Goal: Task Accomplishment & Management: Use online tool/utility

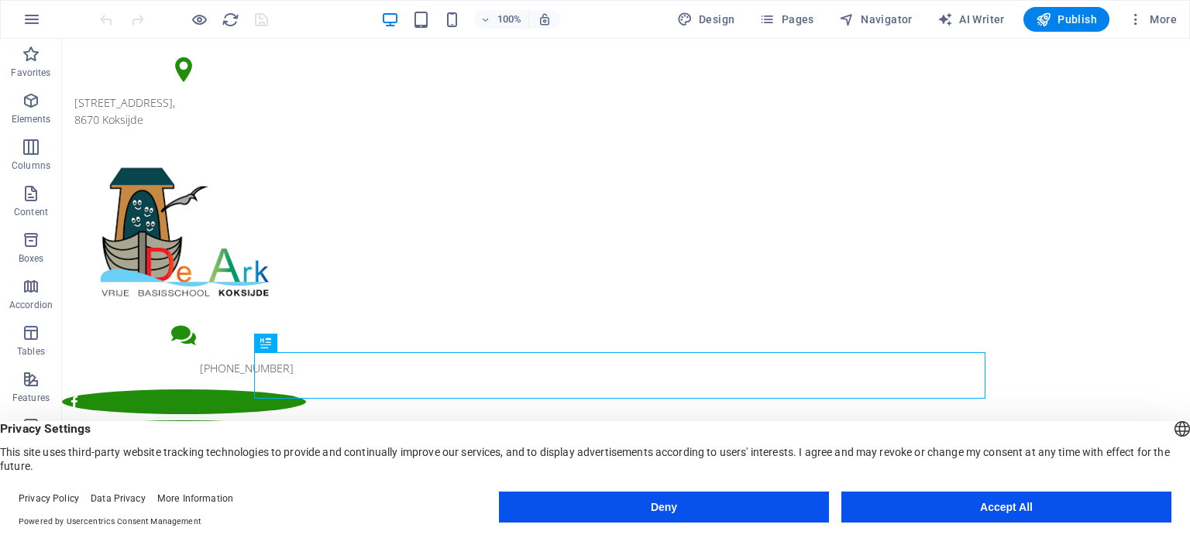
click at [970, 505] on button "Accept All" at bounding box center [1006, 507] width 330 height 31
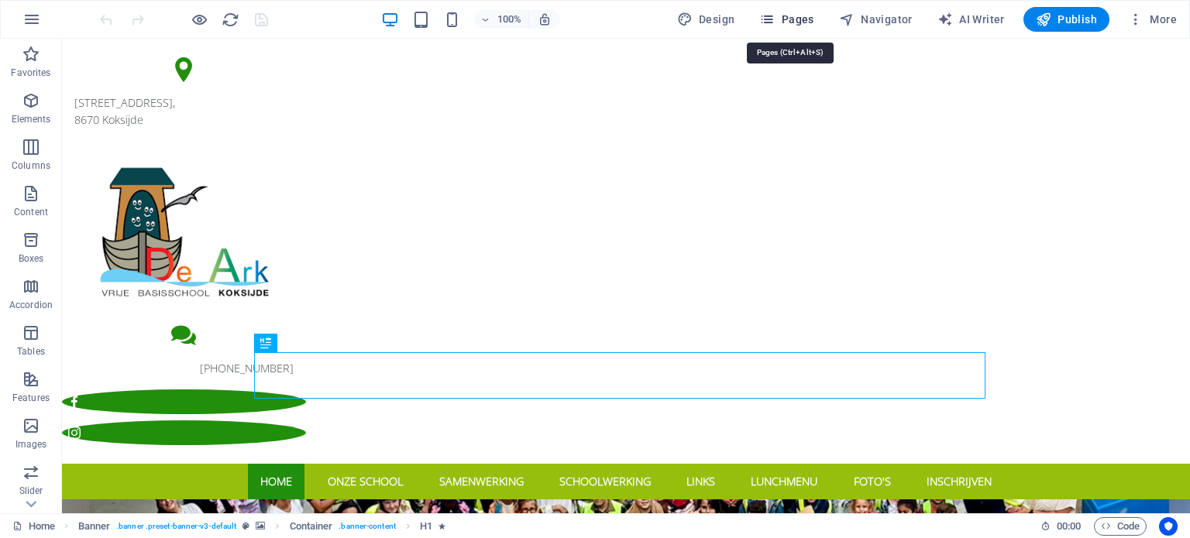
click at [803, 21] on span "Pages" at bounding box center [786, 19] width 54 height 15
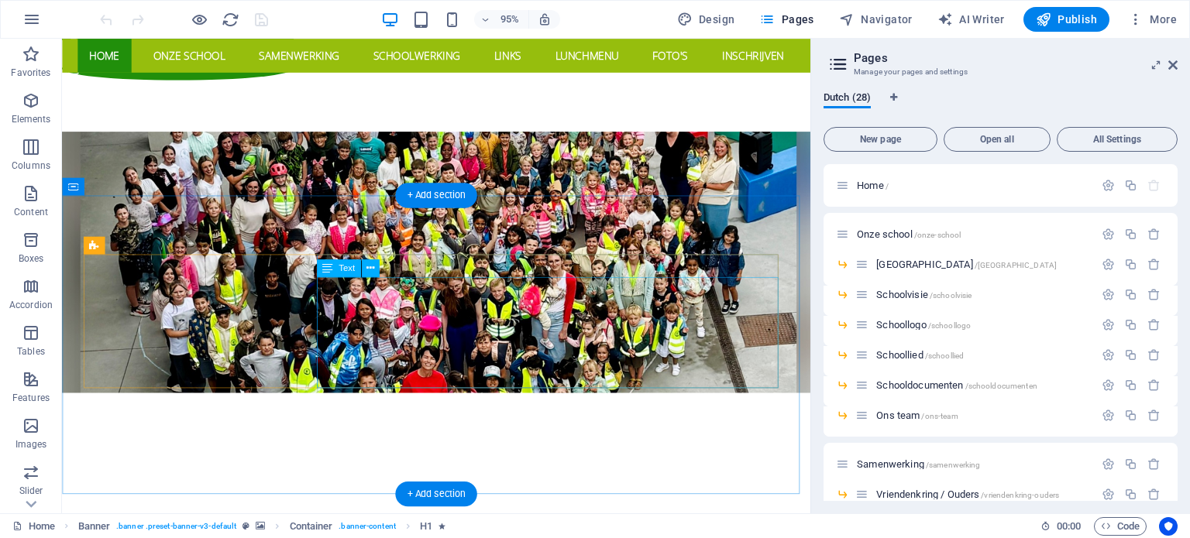
scroll to position [387, 0]
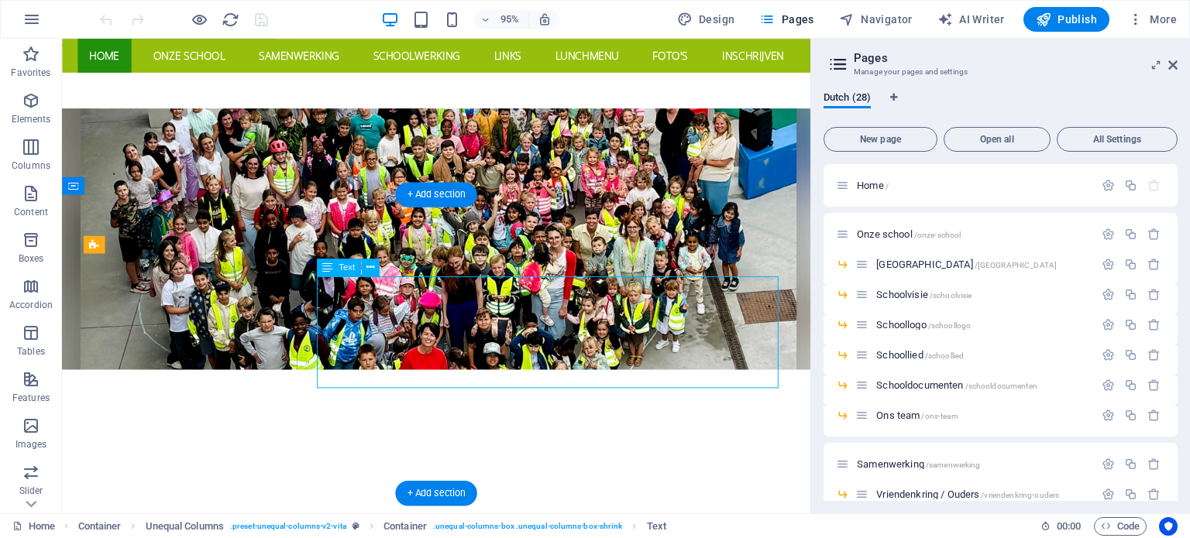
click at [343, 268] on span "Text" at bounding box center [347, 267] width 16 height 9
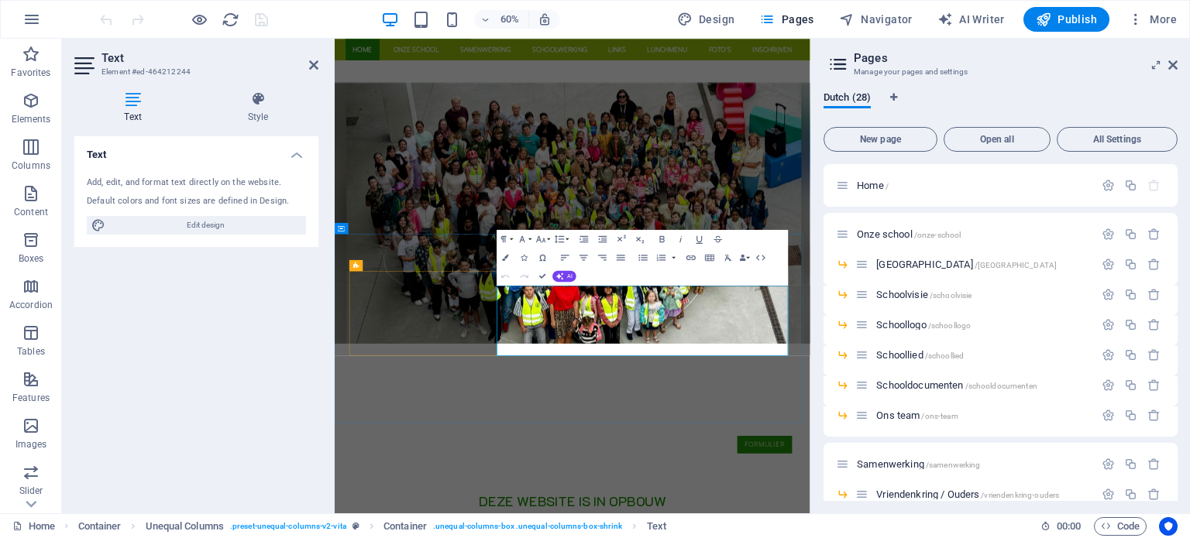
click at [228, 225] on span "Edit design" at bounding box center [205, 225] width 191 height 19
select select "rem"
select select "300"
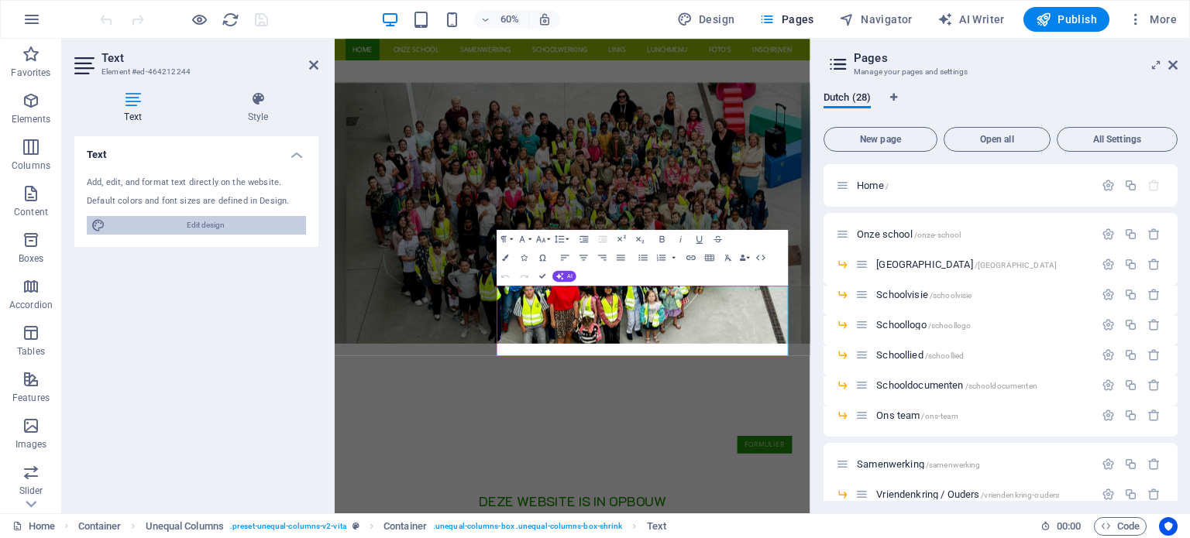
select select "px"
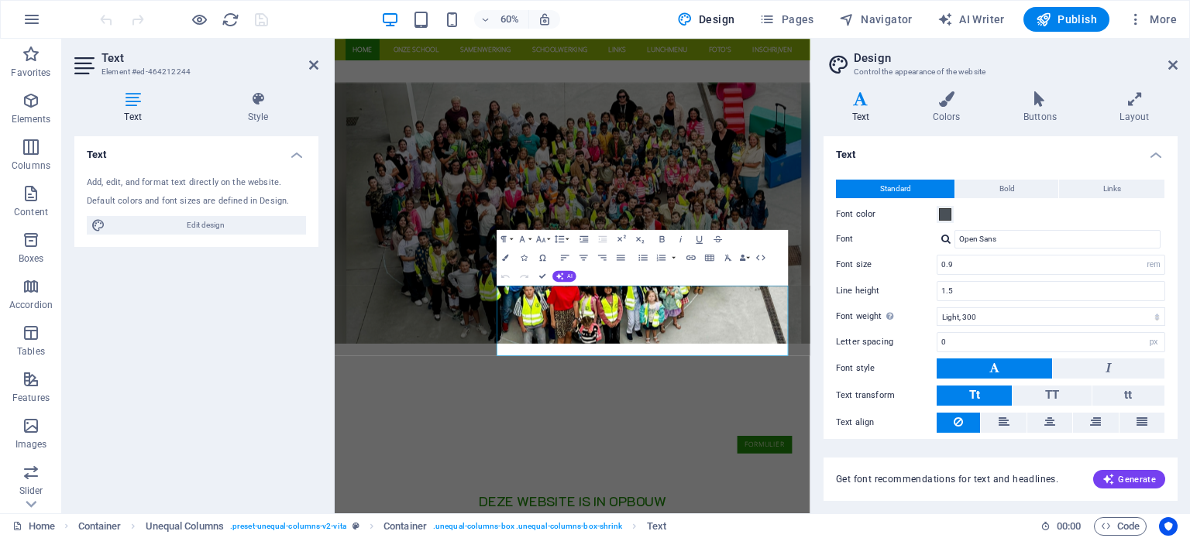
click at [297, 158] on h4 "Text" at bounding box center [196, 150] width 244 height 28
click at [130, 98] on icon at bounding box center [132, 98] width 117 height 15
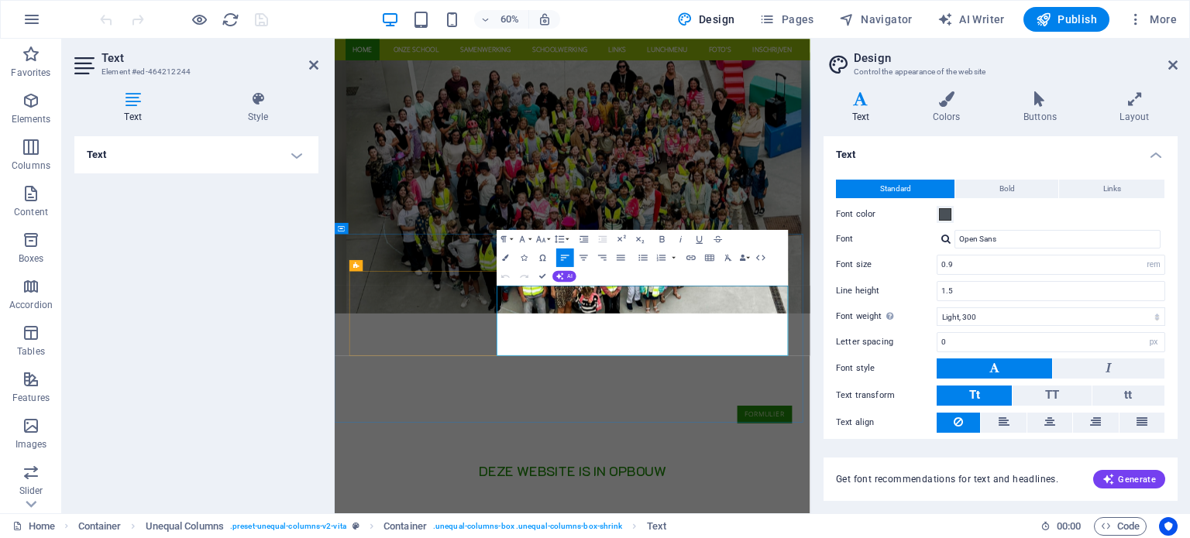
scroll to position [465, 0]
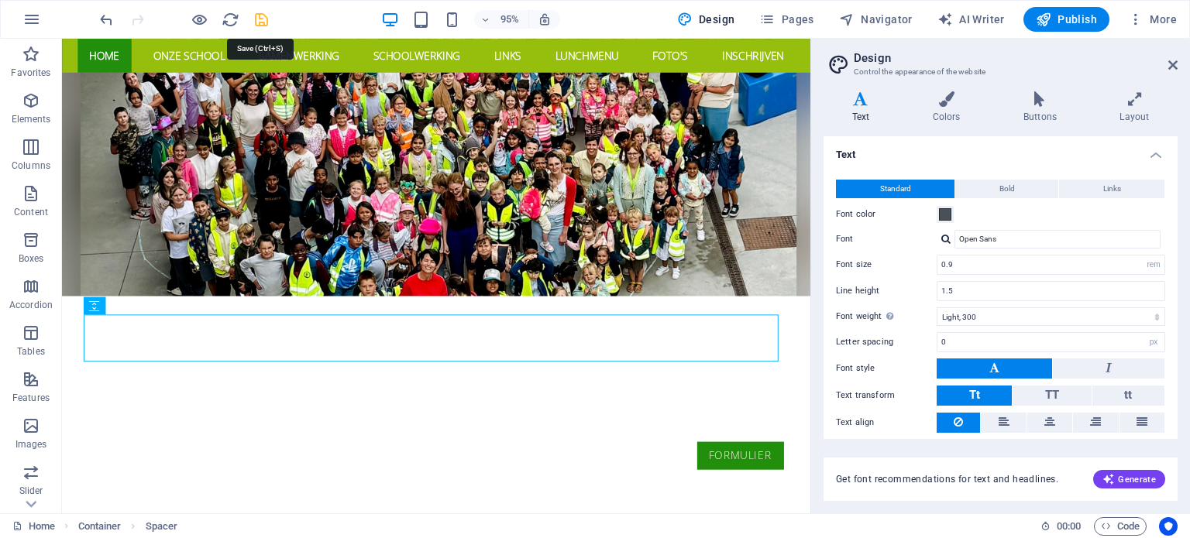
click at [263, 15] on icon "save" at bounding box center [262, 20] width 18 height 18
checkbox input "false"
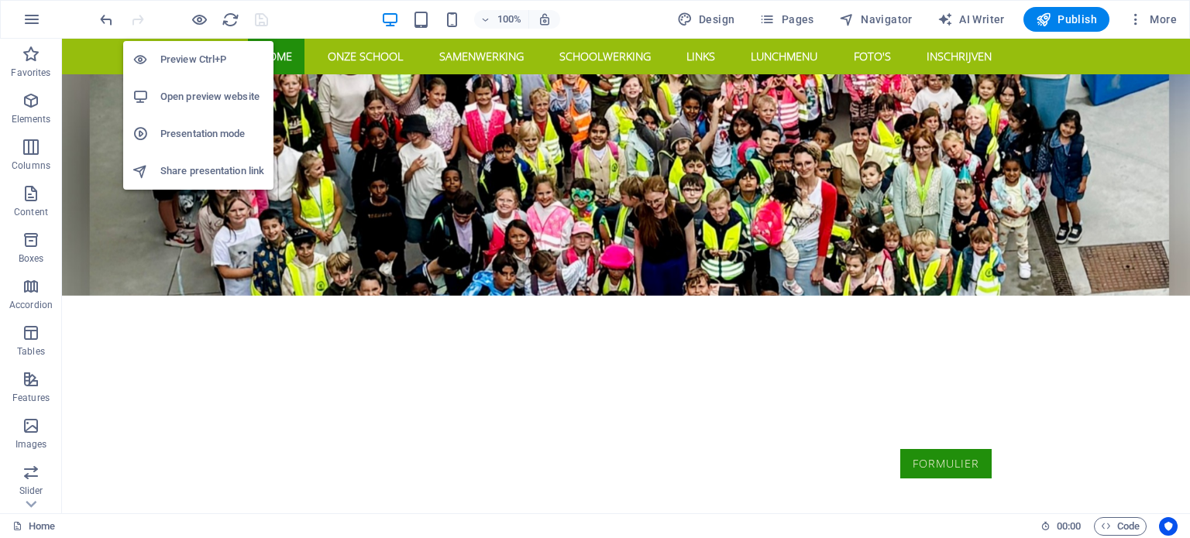
click at [203, 95] on h6 "Open preview website" at bounding box center [212, 97] width 104 height 19
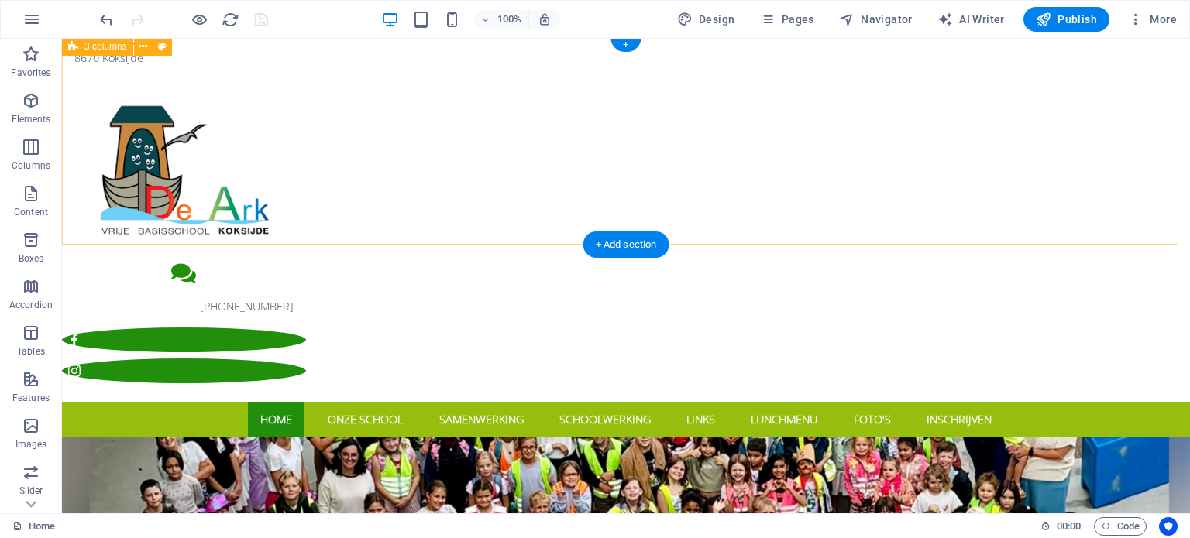
scroll to position [155, 0]
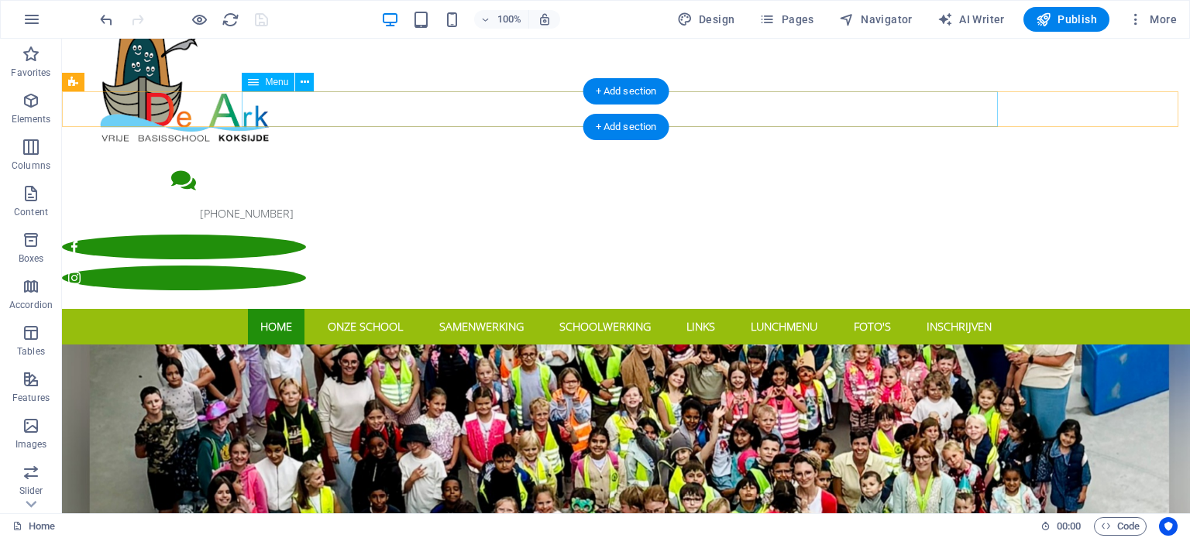
click at [376, 309] on nav "Home Onze school Schoolvisie Schoollogo Schoollied Samenwerking Vriendenkring /…" at bounding box center [626, 327] width 756 height 36
select select
select select "3"
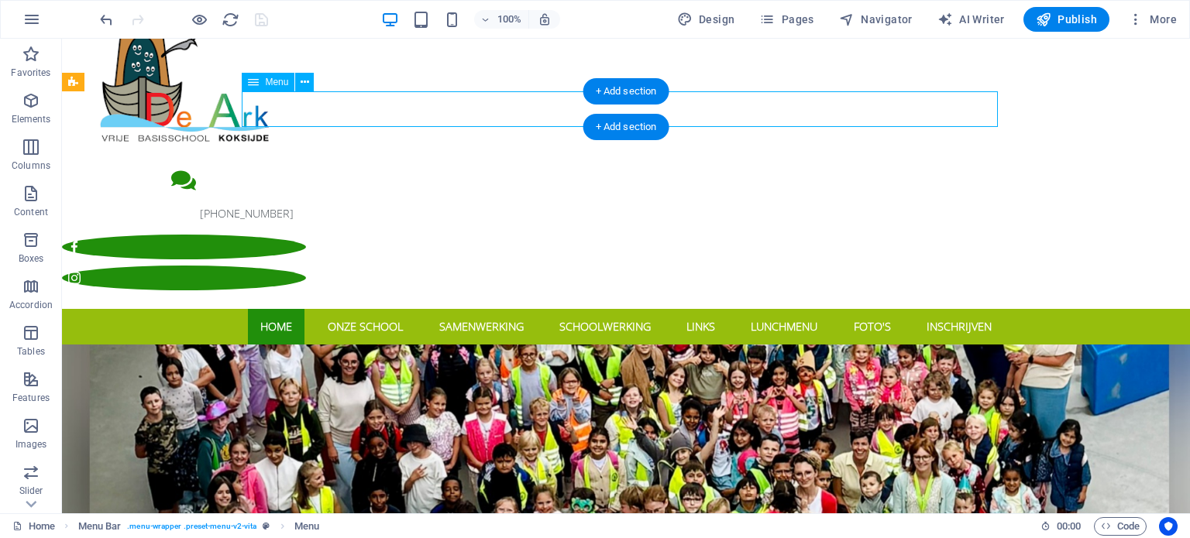
select select
select select "4"
select select
select select "5"
select select
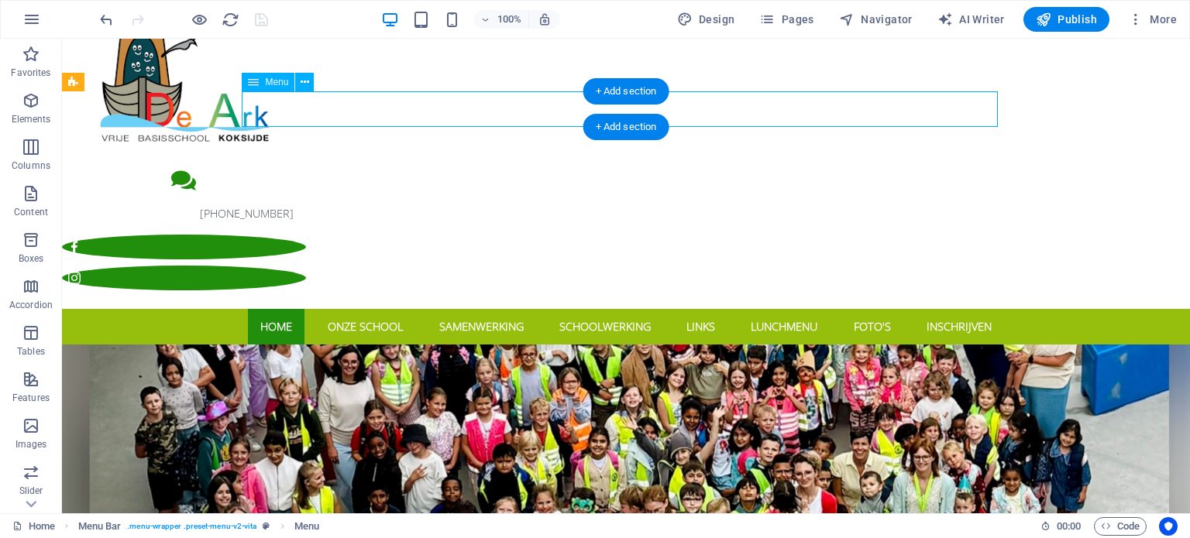
select select "9"
select select
select select "10"
select select
select select "11"
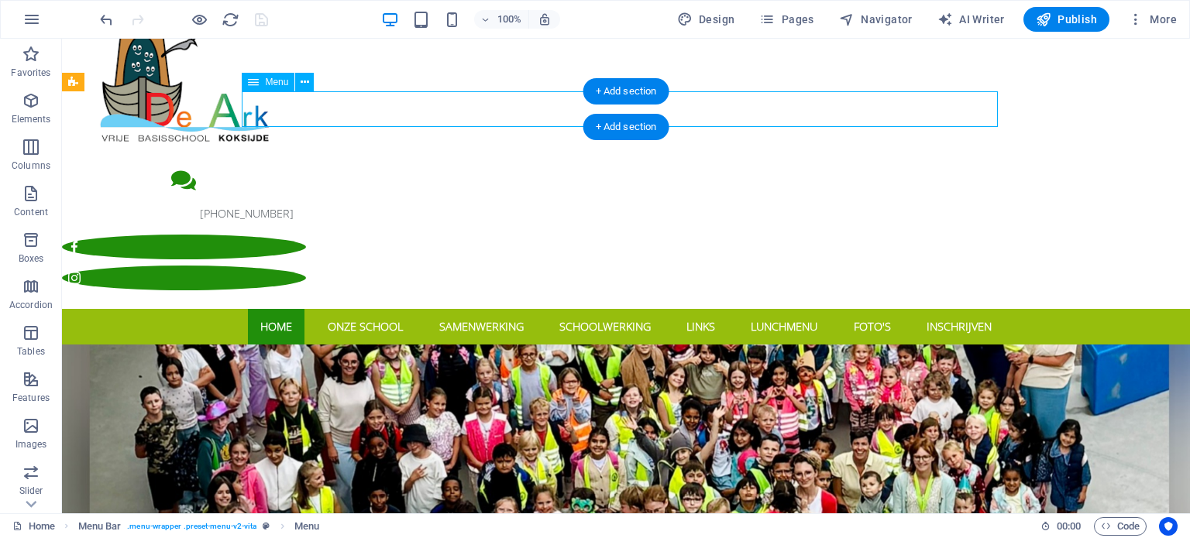
select select
select select "12"
select select
select select "13"
select select
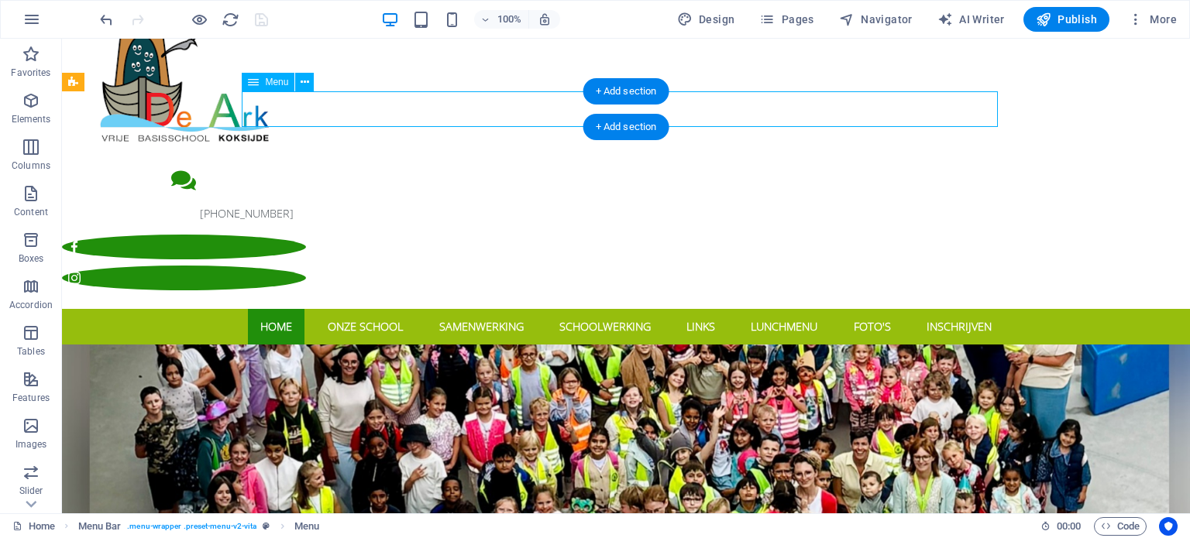
select select "15"
select select
select select "16"
select select
select select "17"
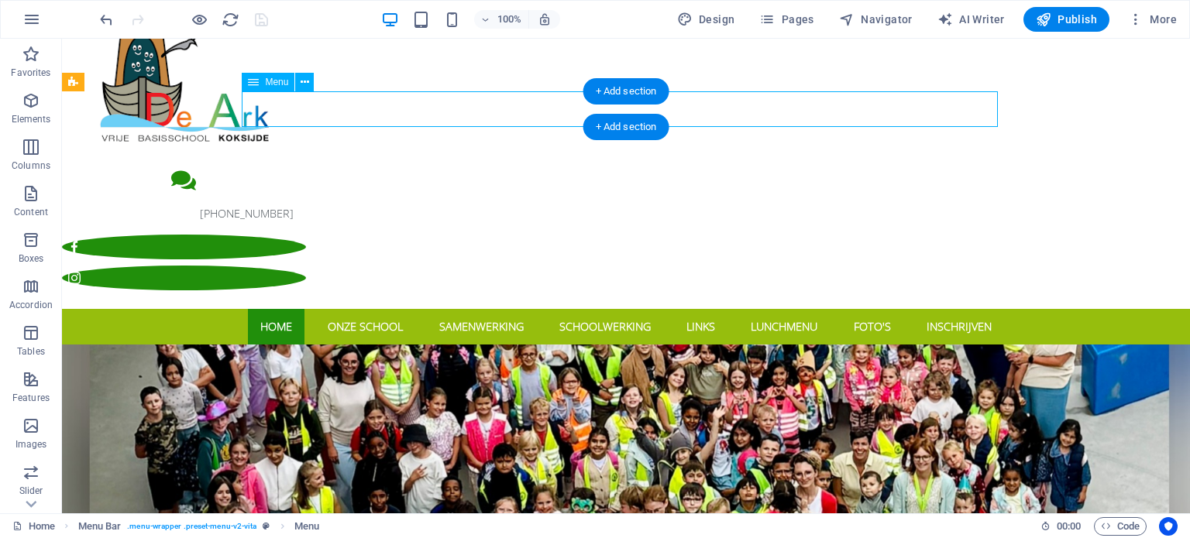
select select
select select "18"
select select
select select "19"
select select
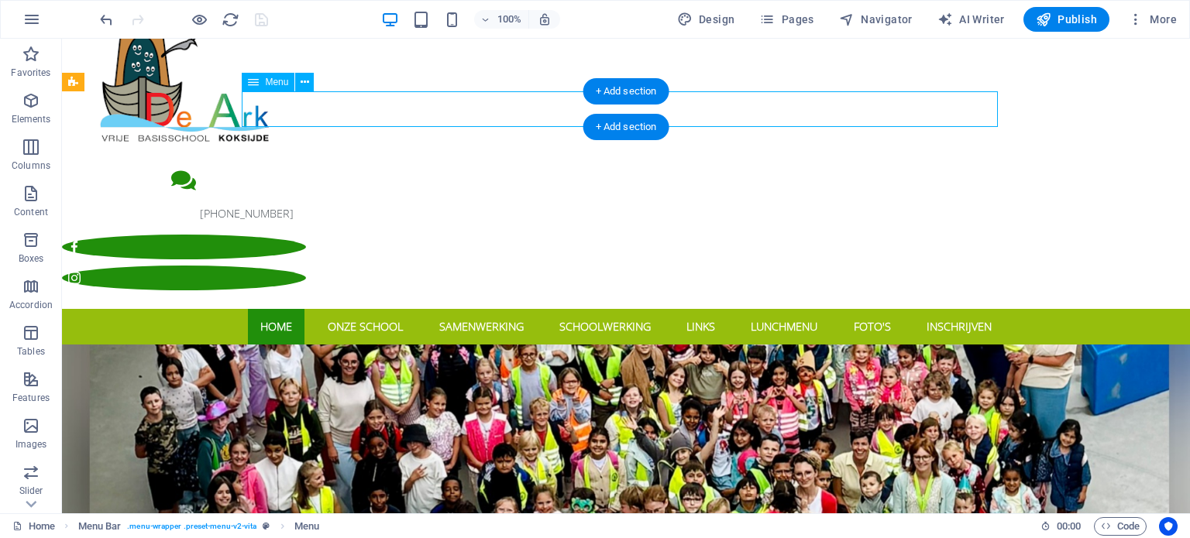
select select "20"
select select
select select "21"
select select
select select "22"
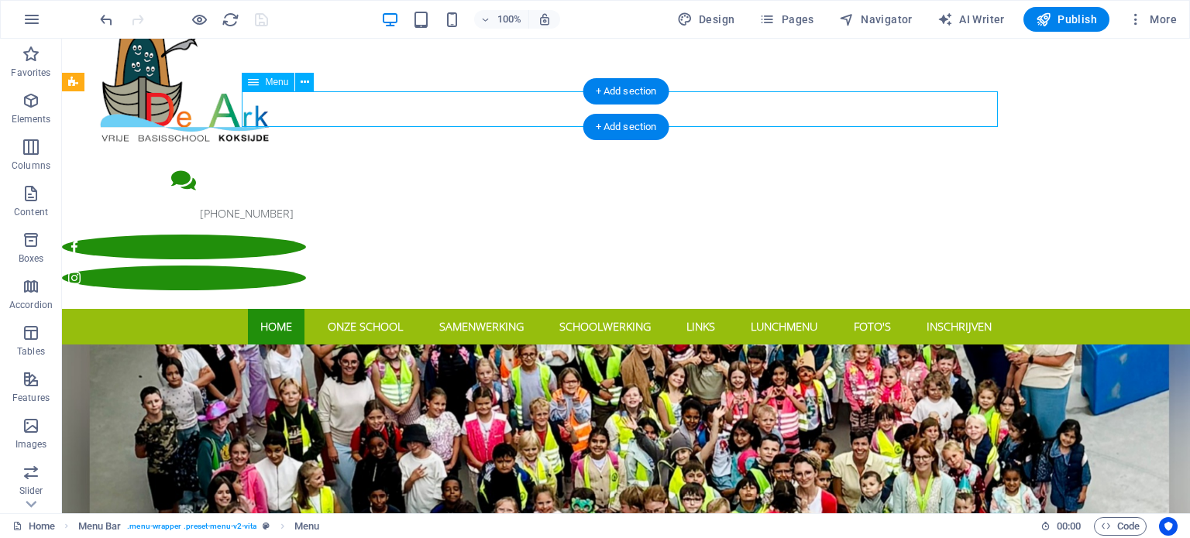
select select
select select "23"
select select
select select "24"
select select
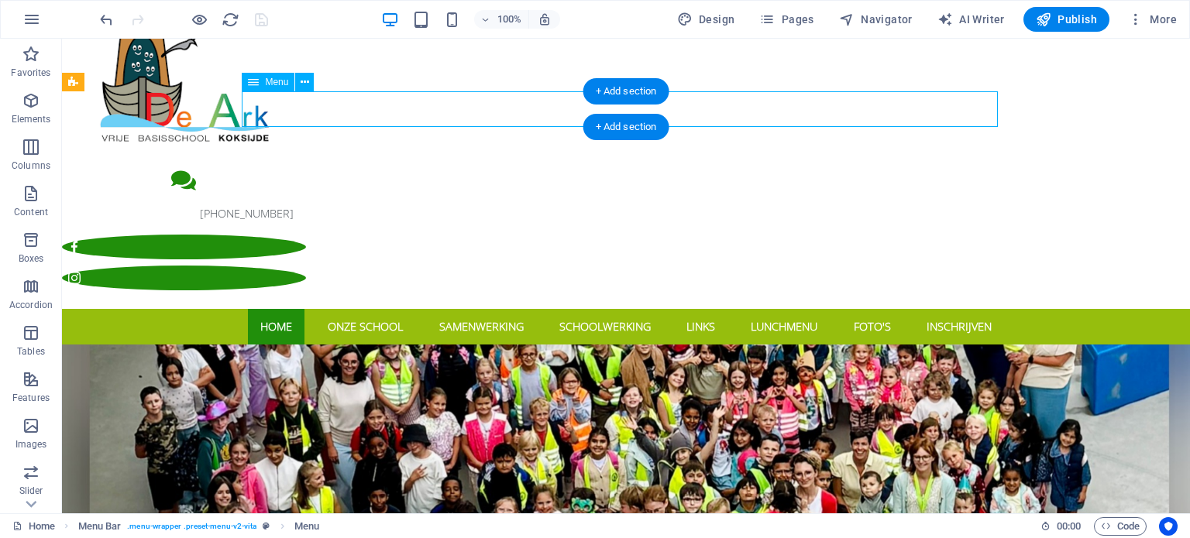
select select "25"
select select
select select "26"
select select
select select "27"
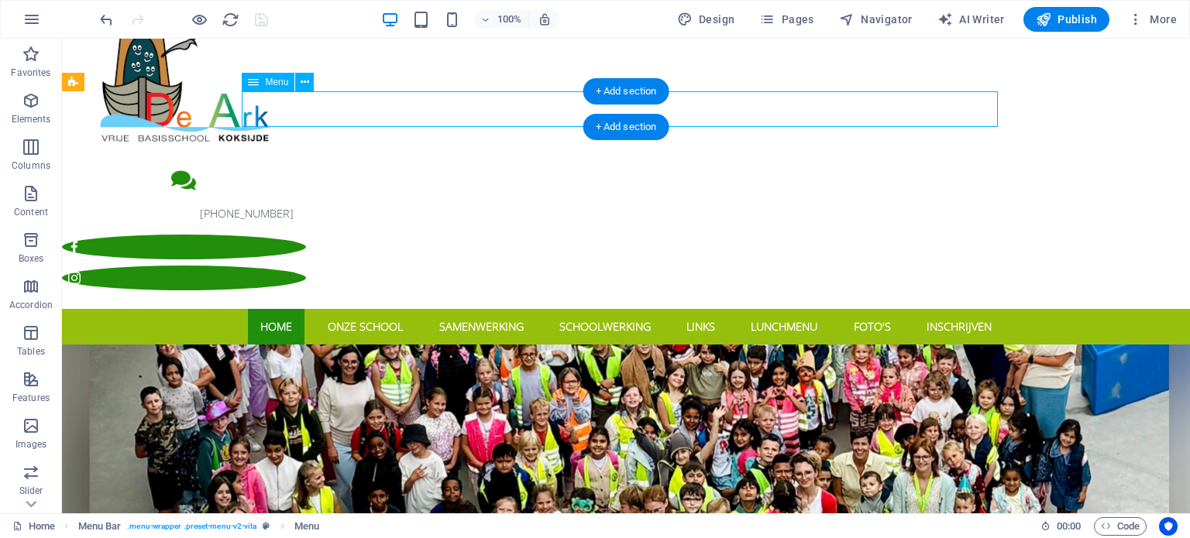
select select
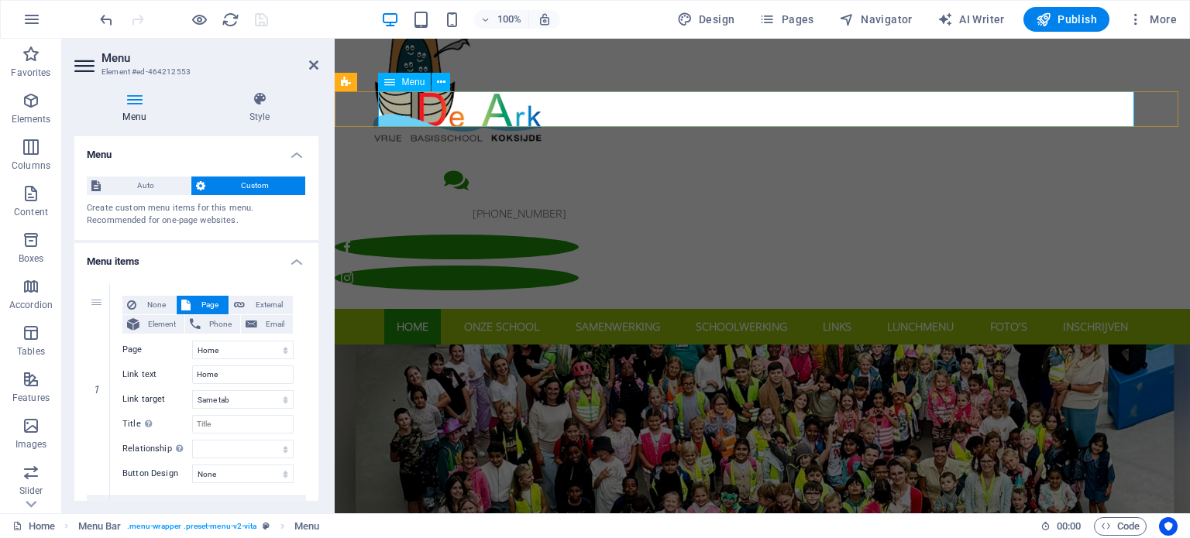
click at [493, 309] on nav "Home Onze school Schoolvisie Schoollogo Schoollied Samenwerking Vriendenkring /…" at bounding box center [762, 327] width 756 height 36
click at [796, 19] on span "Pages" at bounding box center [786, 19] width 54 height 15
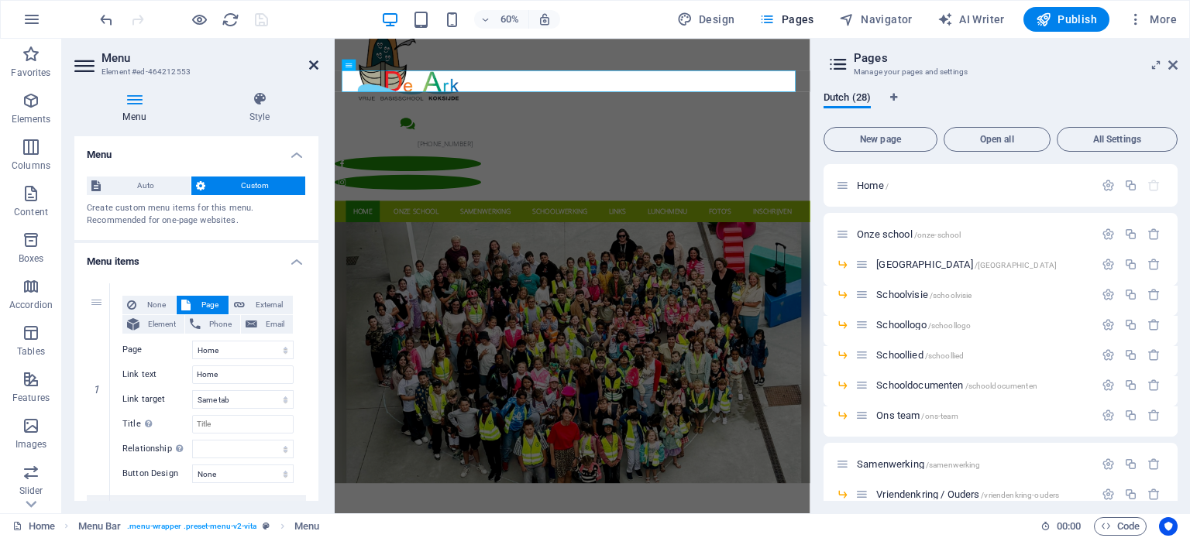
click at [314, 64] on icon at bounding box center [313, 65] width 9 height 12
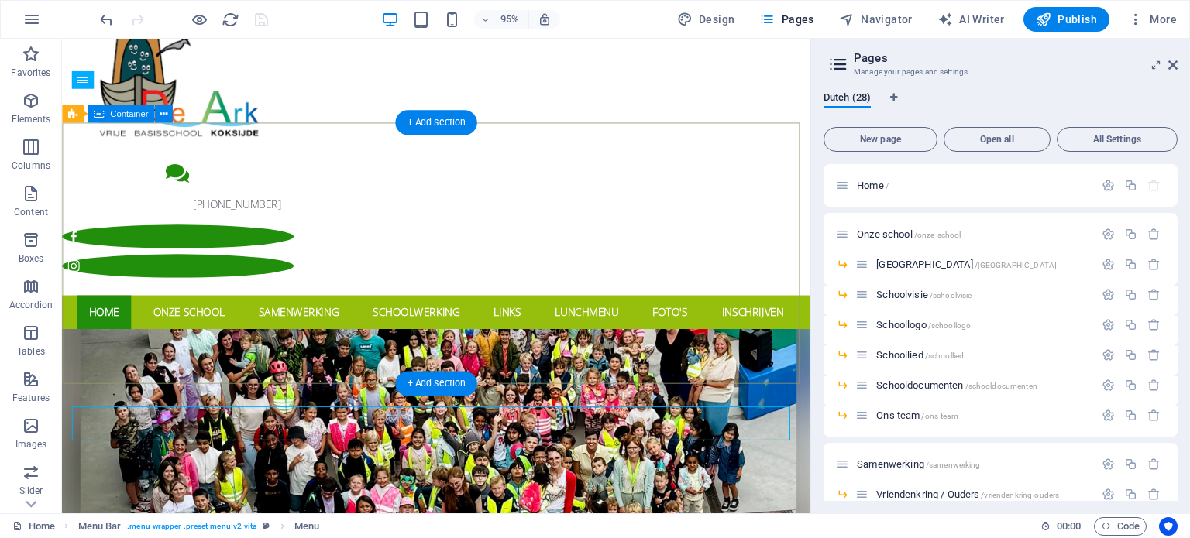
scroll to position [0, 0]
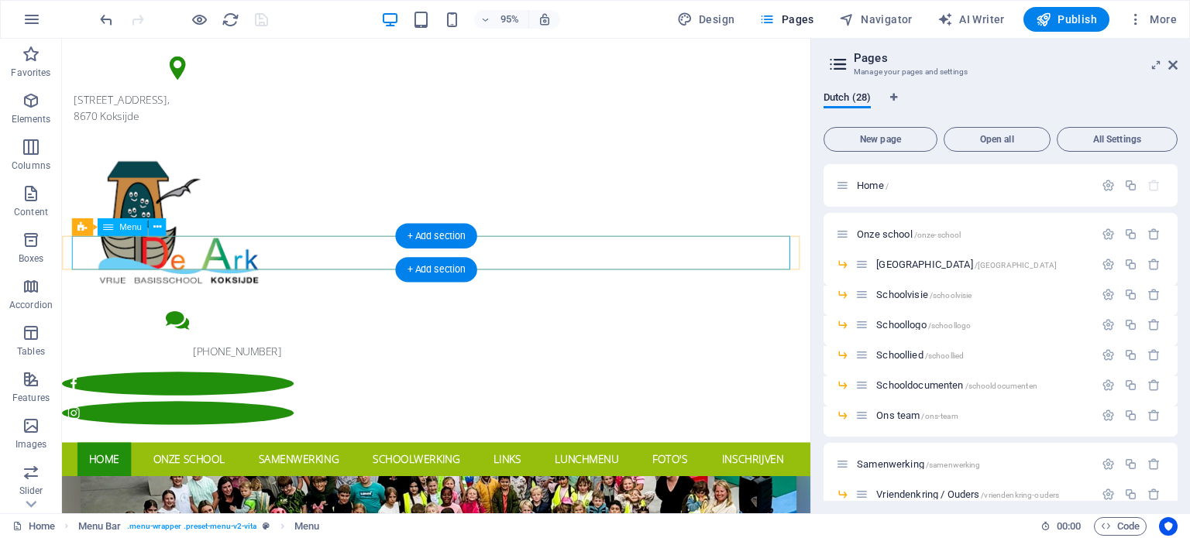
click at [609, 464] on nav "Home Onze school Schoolvisie Schoollogo Schoollied Samenwerking Vriendenkring /…" at bounding box center [456, 482] width 756 height 36
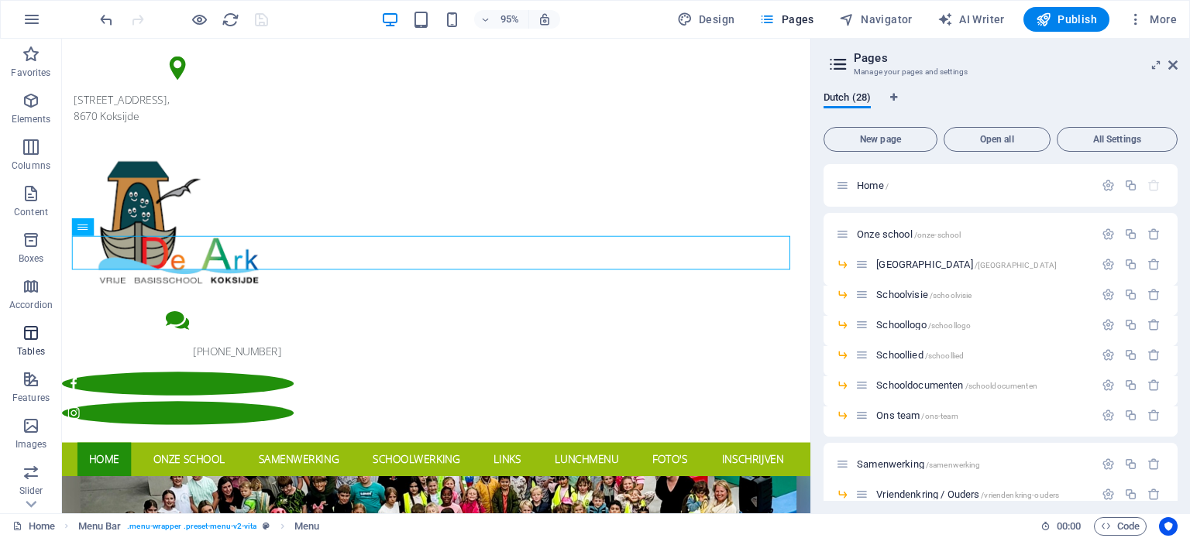
click at [30, 337] on icon "button" at bounding box center [31, 333] width 19 height 19
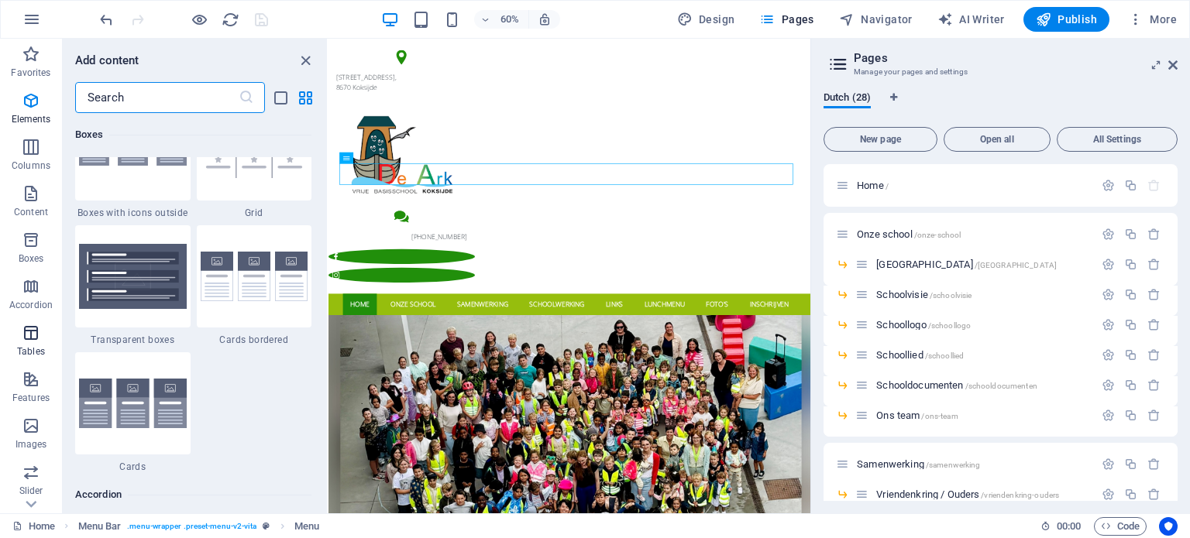
scroll to position [5365, 0]
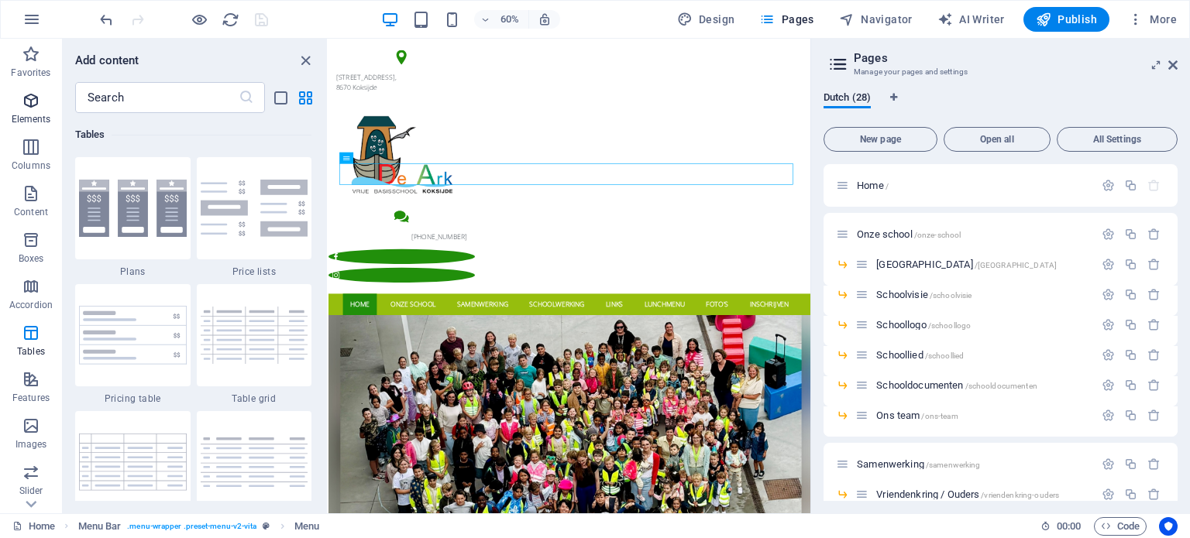
click at [39, 103] on icon "button" at bounding box center [31, 100] width 19 height 19
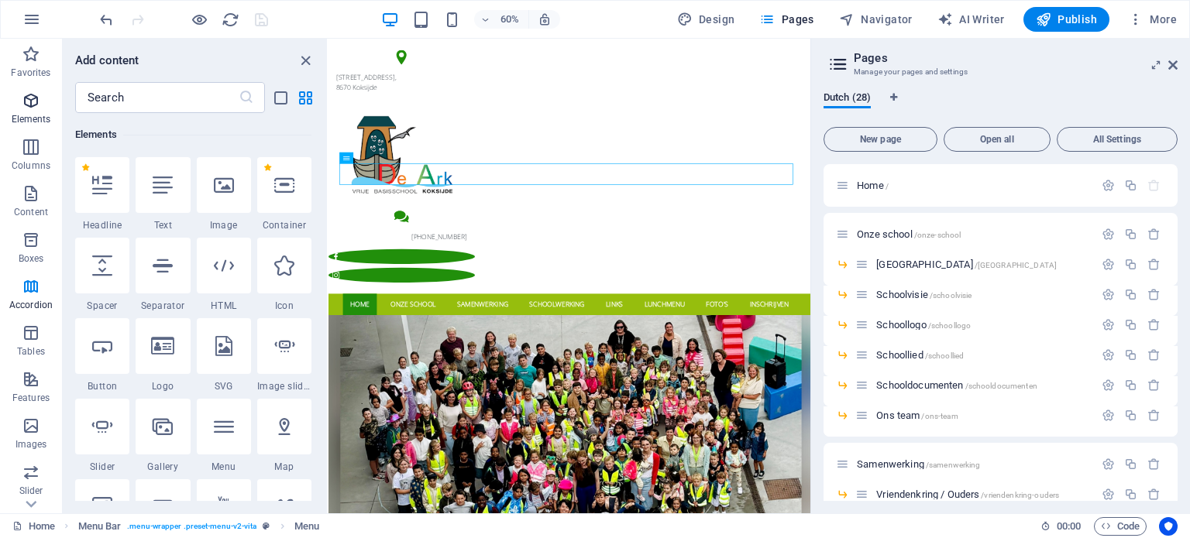
scroll to position [165, 0]
click at [33, 198] on icon "button" at bounding box center [31, 193] width 19 height 19
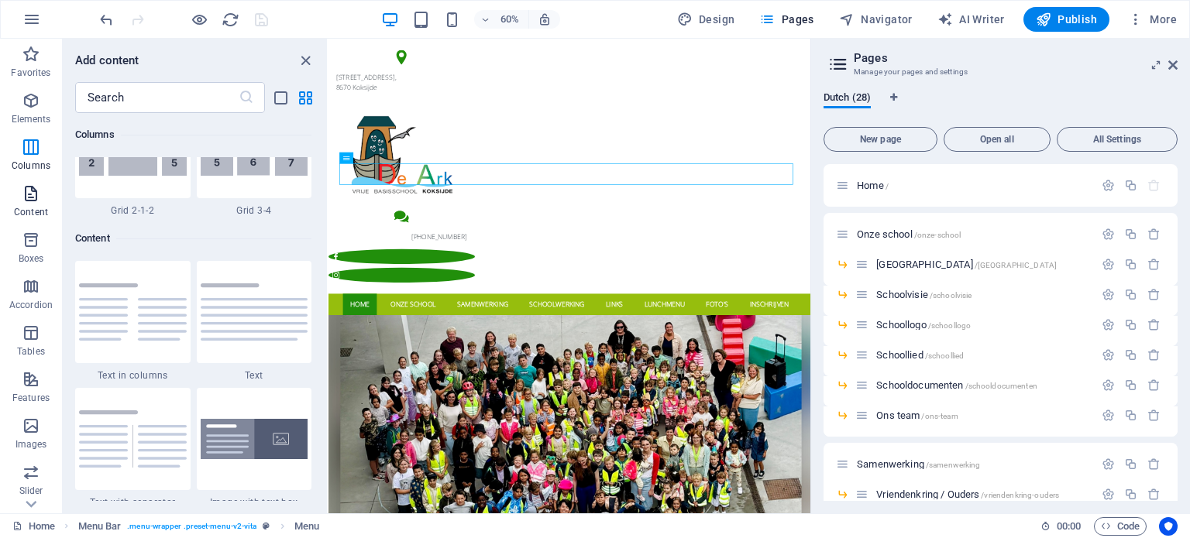
scroll to position [2710, 0]
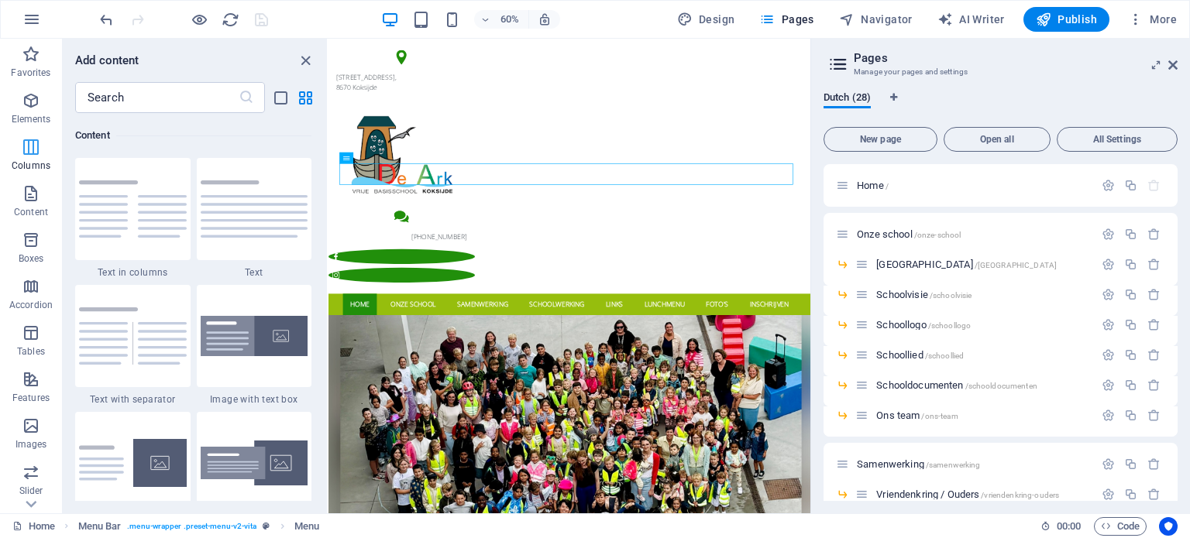
click at [28, 148] on icon "button" at bounding box center [31, 147] width 19 height 19
click at [33, 286] on icon "button" at bounding box center [31, 286] width 19 height 19
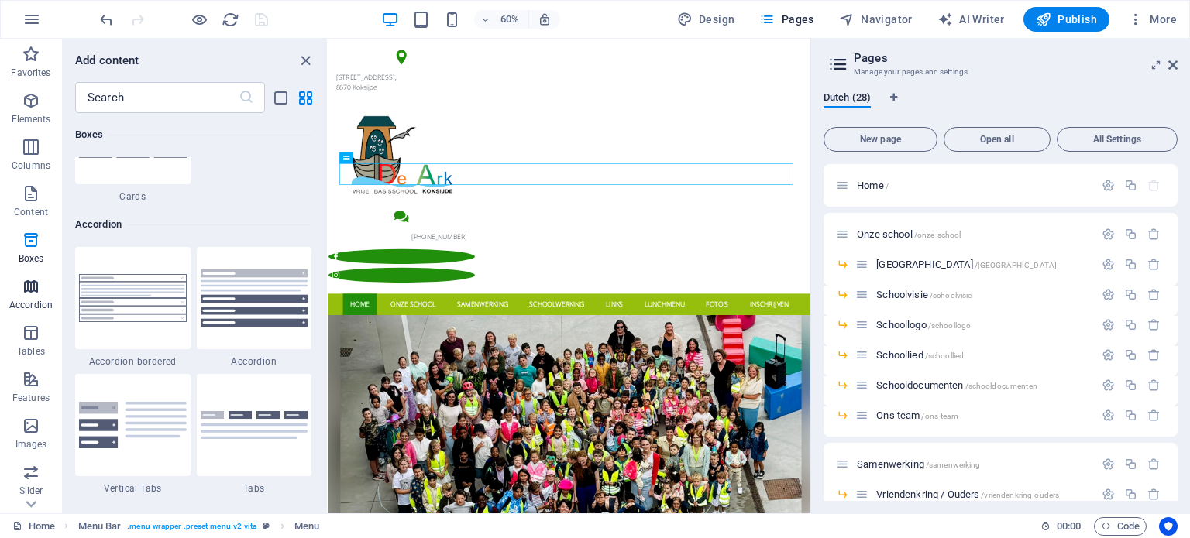
scroll to position [4946, 0]
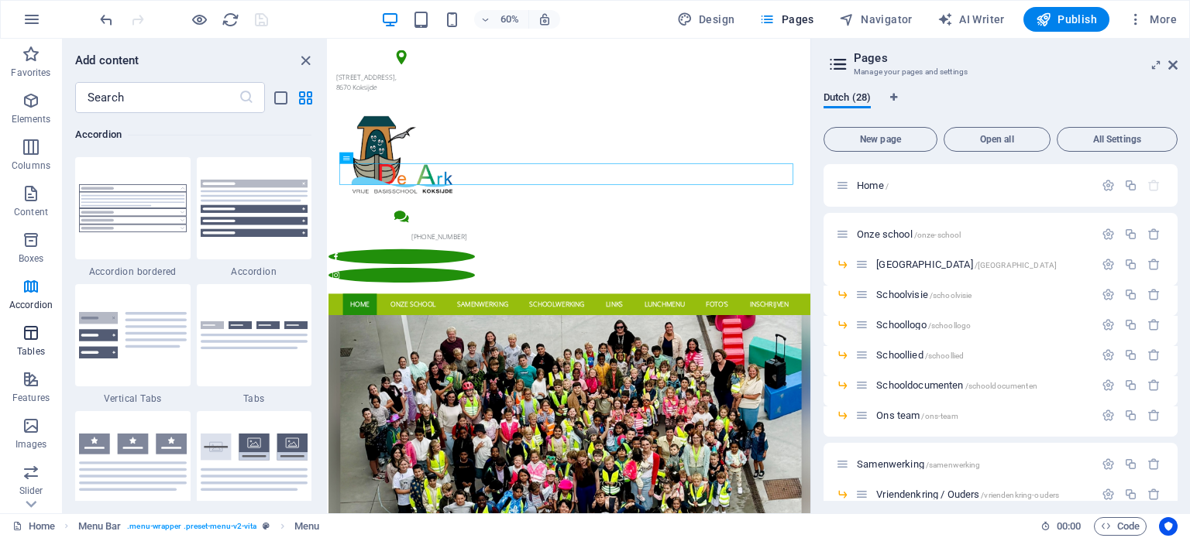
click at [35, 345] on p "Tables" at bounding box center [31, 351] width 28 height 12
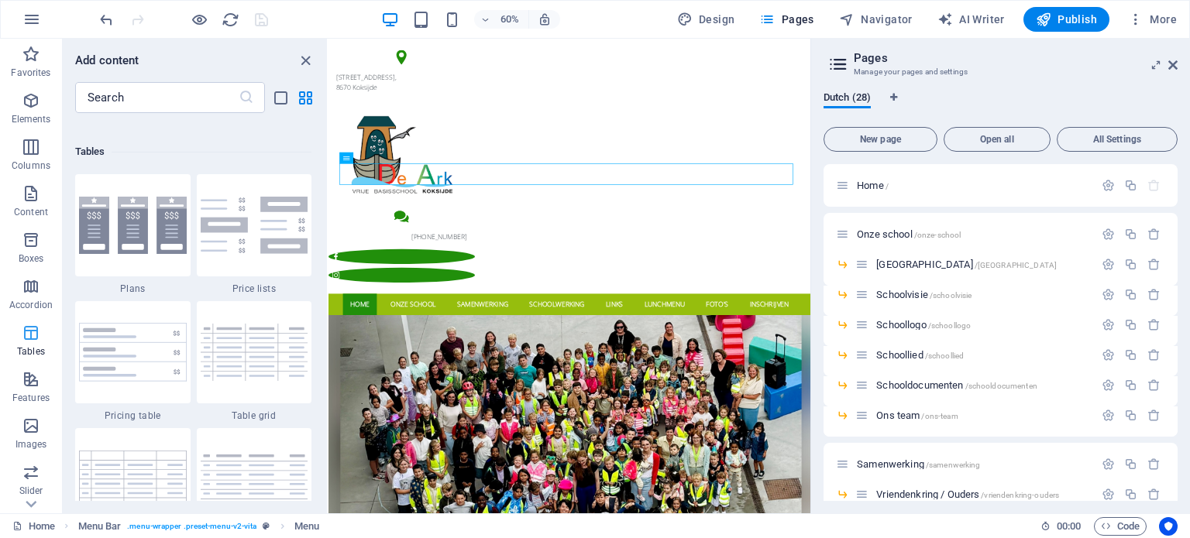
scroll to position [5364, 0]
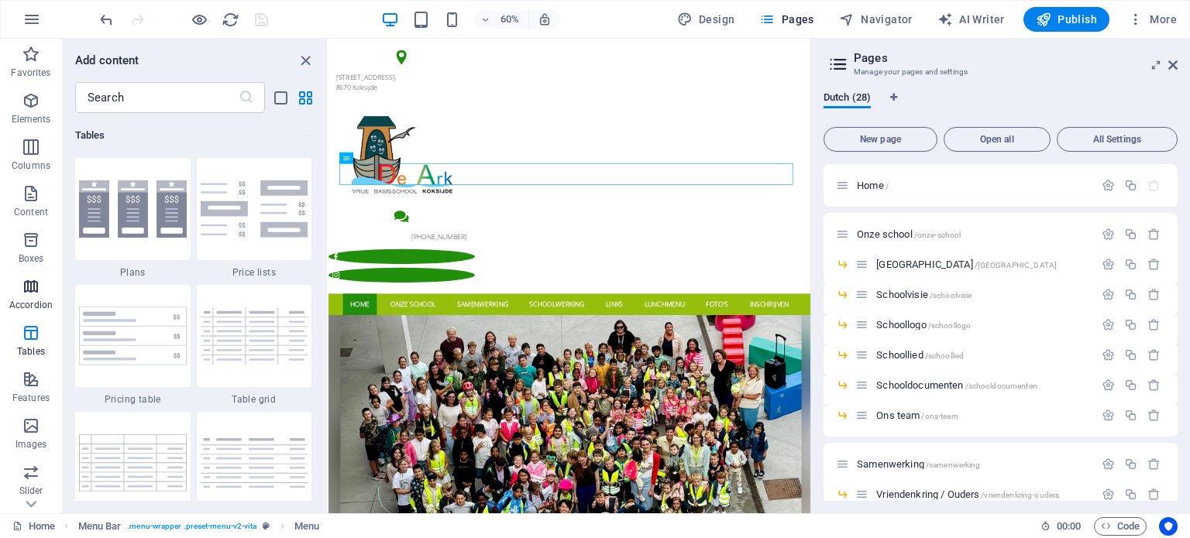
click at [29, 293] on icon "button" at bounding box center [31, 286] width 19 height 19
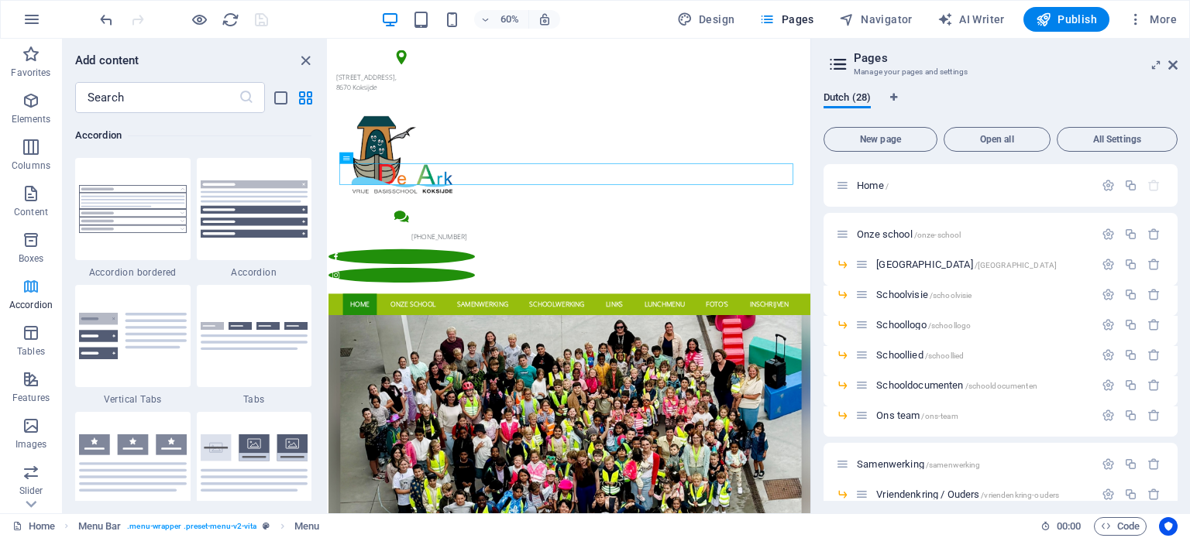
scroll to position [4945, 0]
click at [33, 424] on icon "button" at bounding box center [31, 426] width 19 height 19
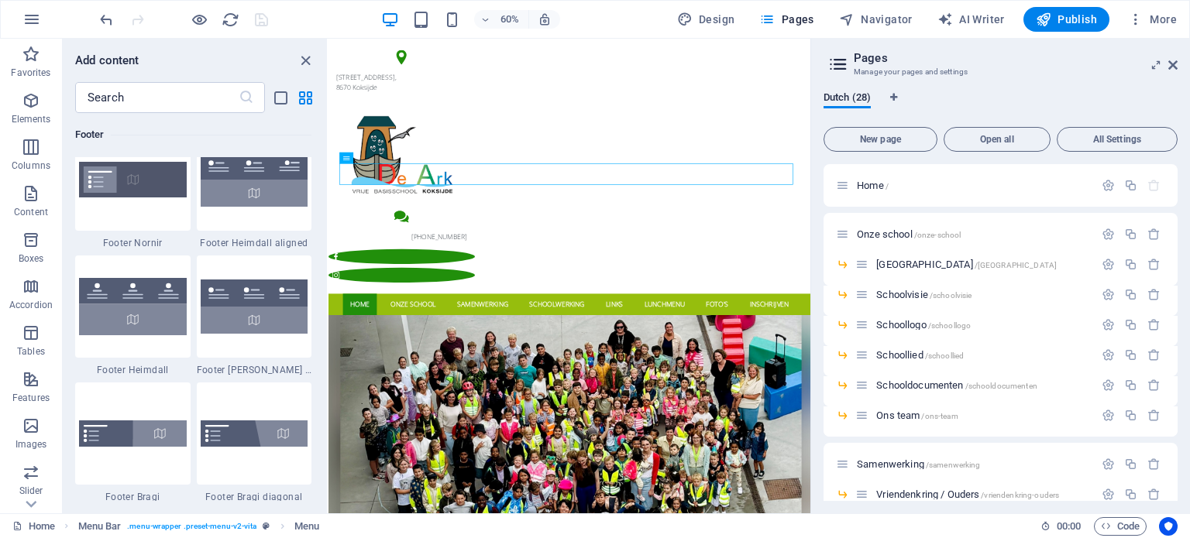
scroll to position [10566, 0]
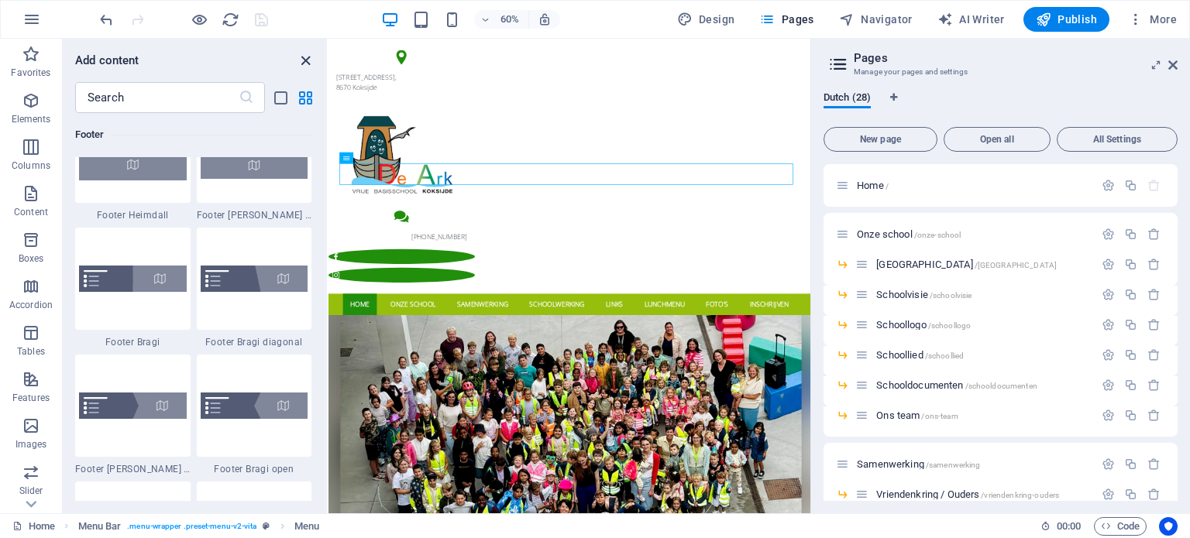
click at [301, 55] on icon "close panel" at bounding box center [306, 61] width 18 height 18
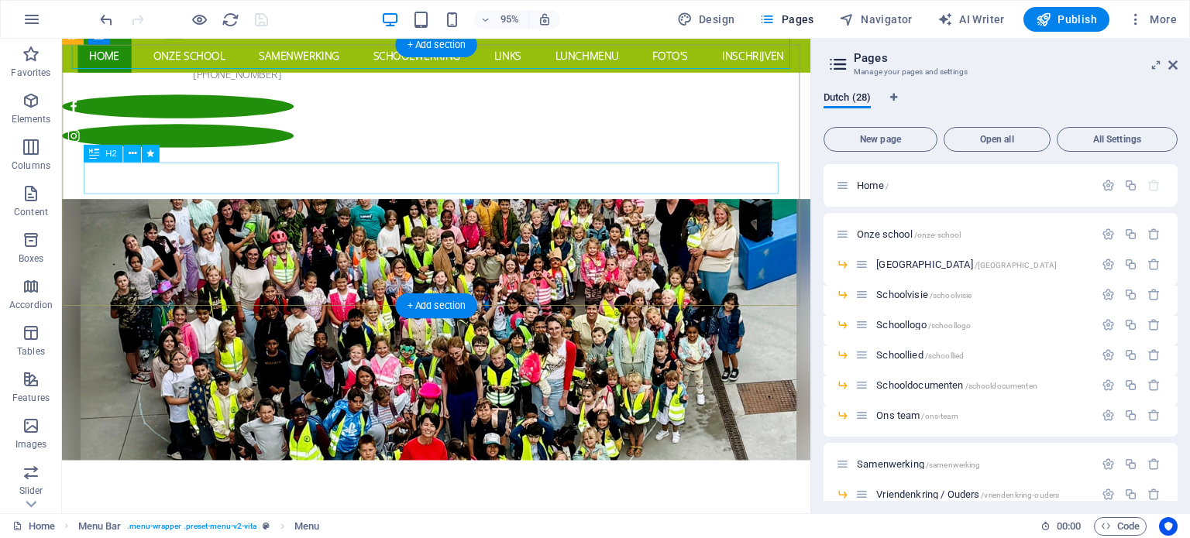
scroll to position [310, 0]
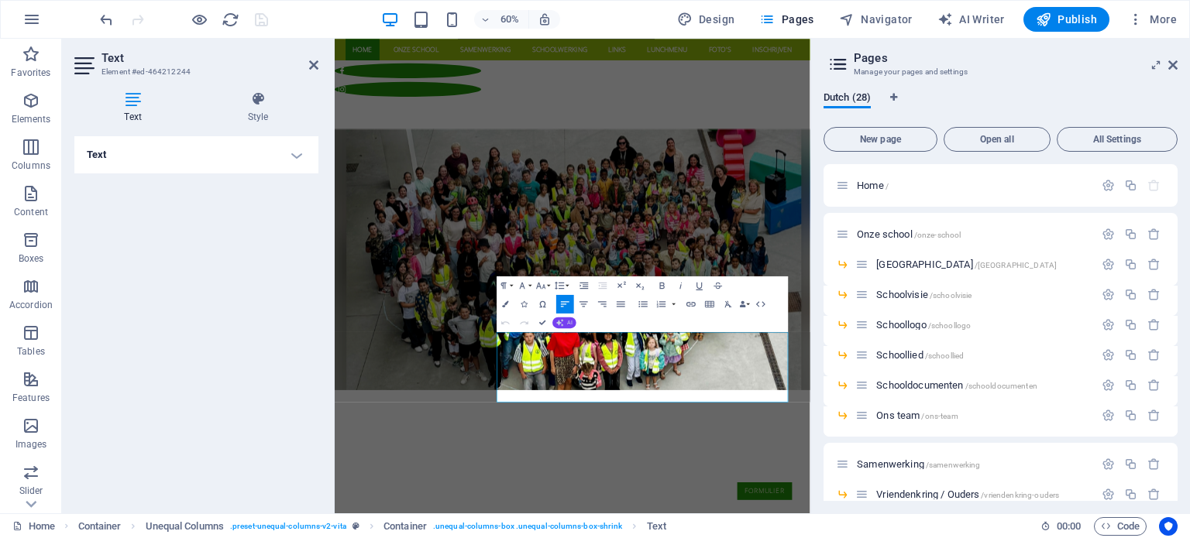
click at [565, 322] on button "AI" at bounding box center [564, 322] width 24 height 11
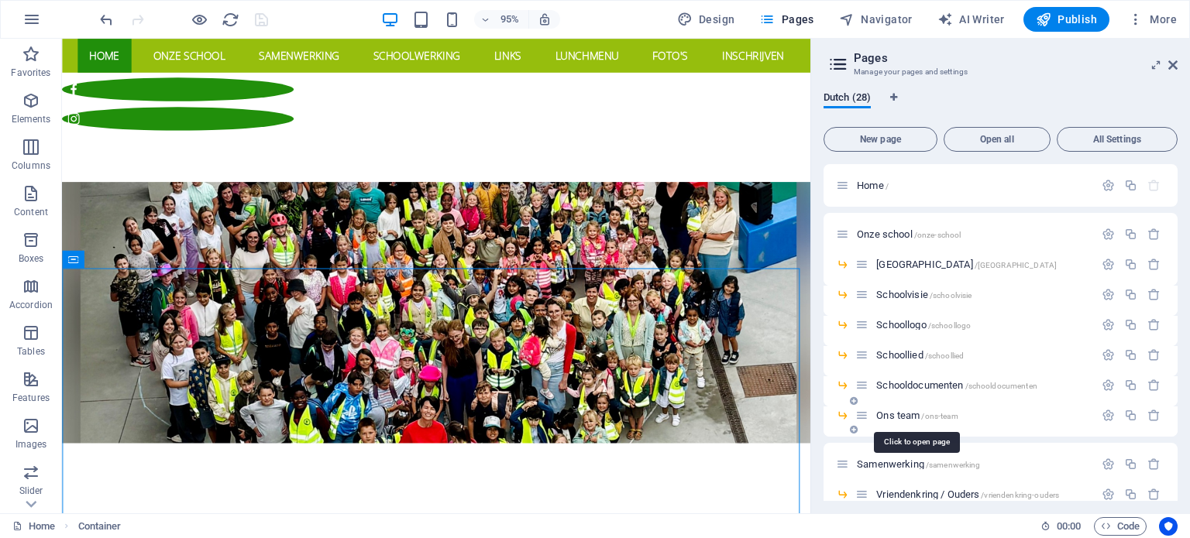
click at [906, 414] on span "Ons team /ons-team" at bounding box center [916, 416] width 81 height 12
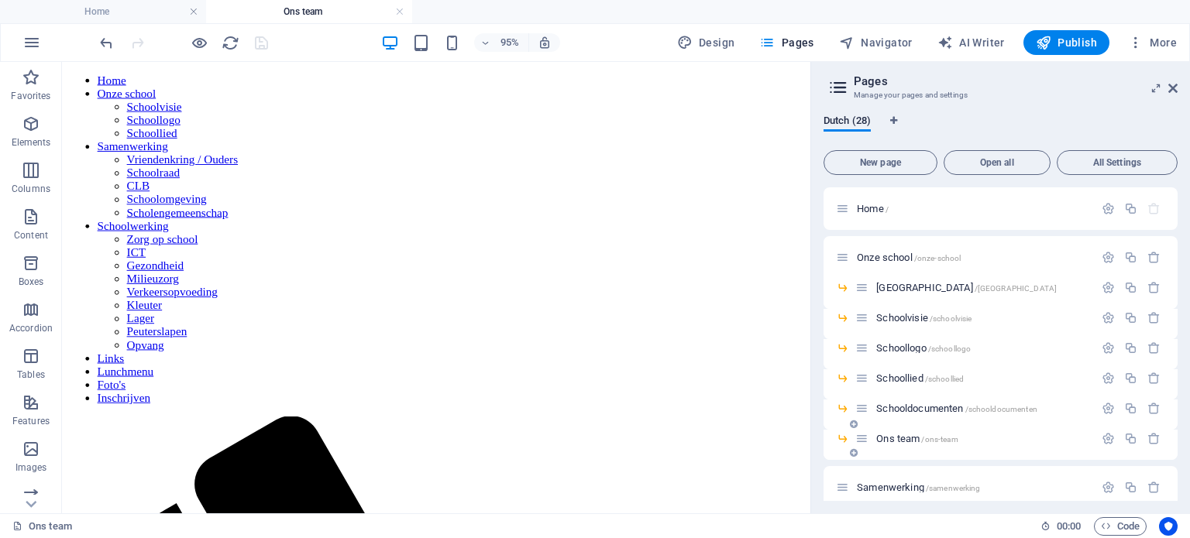
scroll to position [0, 0]
click at [202, 81] on nav "Home Onze school Schoolvisie Schoollogo Schoollied Samenwerking Vriendenkring /…" at bounding box center [455, 248] width 775 height 349
